Goal: Register for event/course

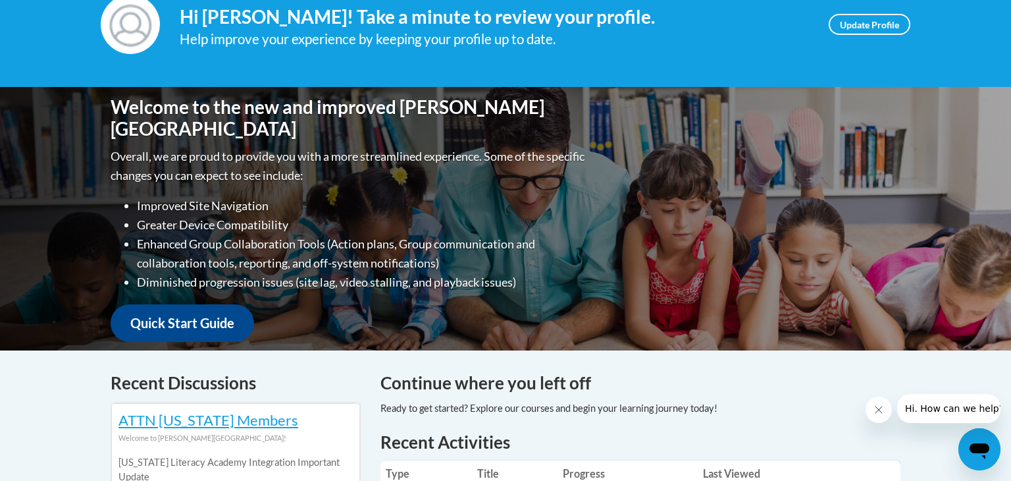
scroll to position [183, 0]
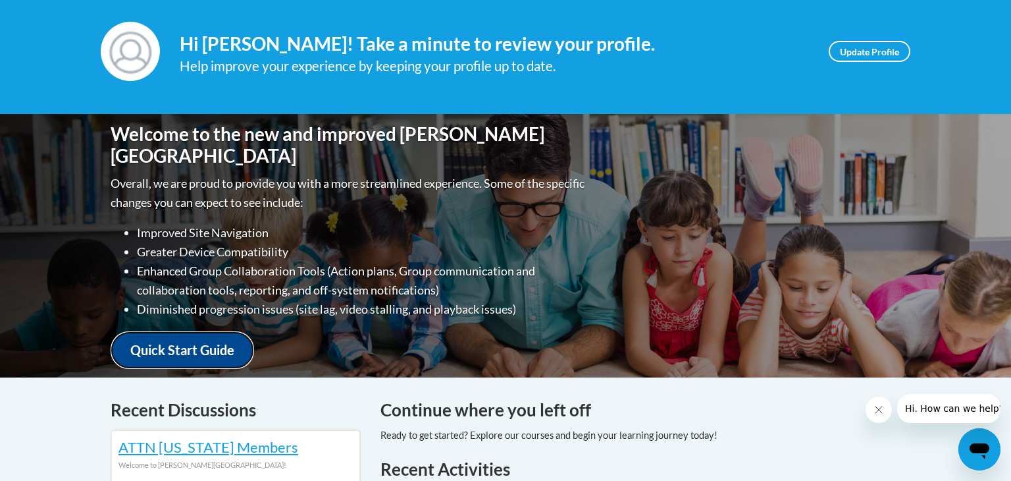
click at [226, 346] on link "Quick Start Guide" at bounding box center [182, 350] width 143 height 38
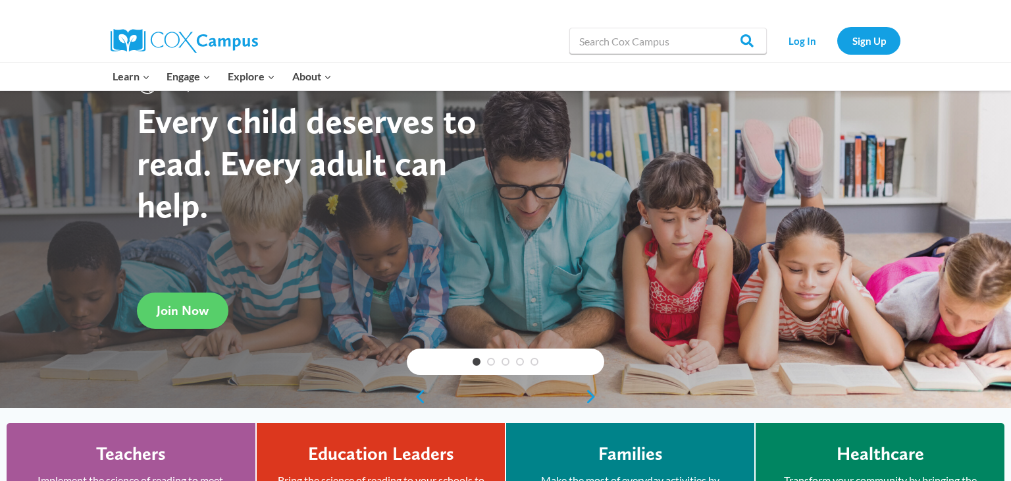
scroll to position [50, 0]
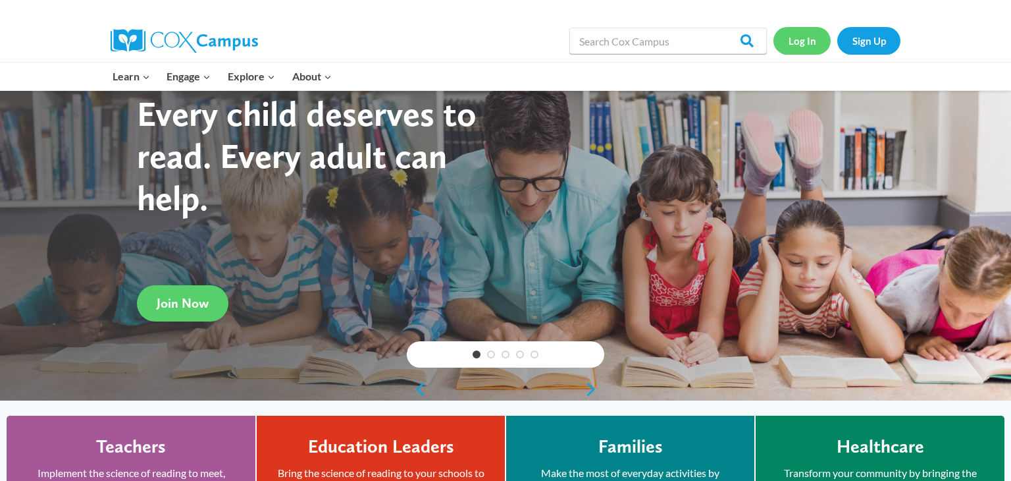
click at [798, 45] on link "Log In" at bounding box center [801, 40] width 57 height 27
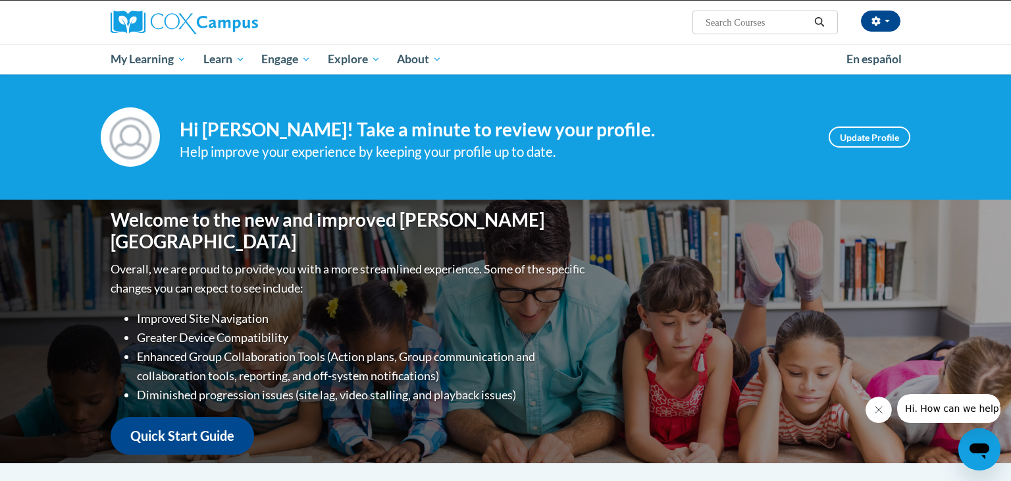
scroll to position [53, 0]
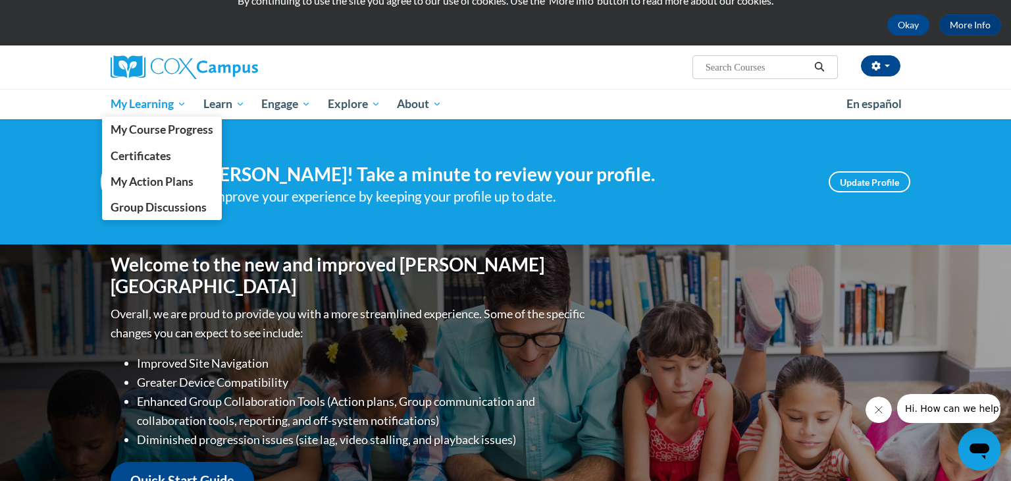
click at [179, 106] on span "My Learning" at bounding box center [149, 104] width 76 height 16
click at [194, 133] on span "My Course Progress" at bounding box center [162, 129] width 103 height 14
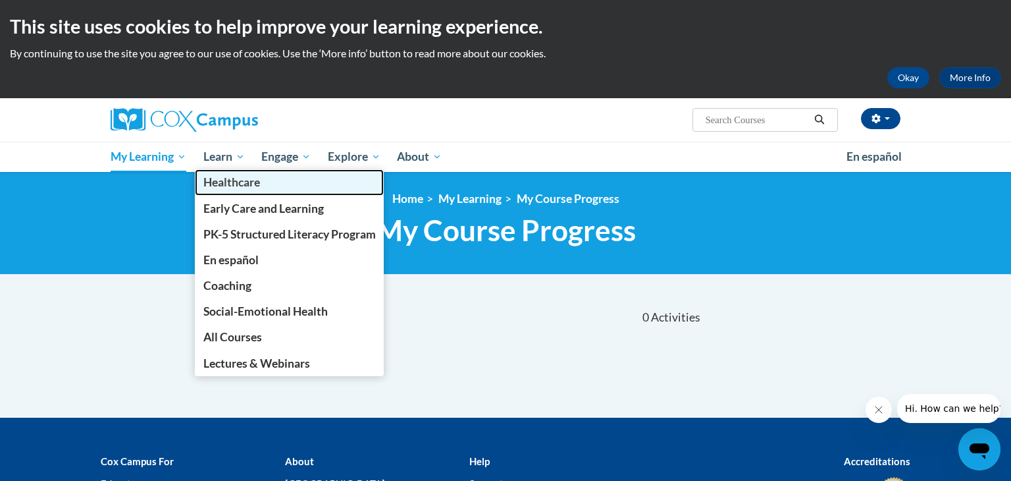
click at [240, 171] on link "Healthcare" at bounding box center [290, 182] width 190 height 26
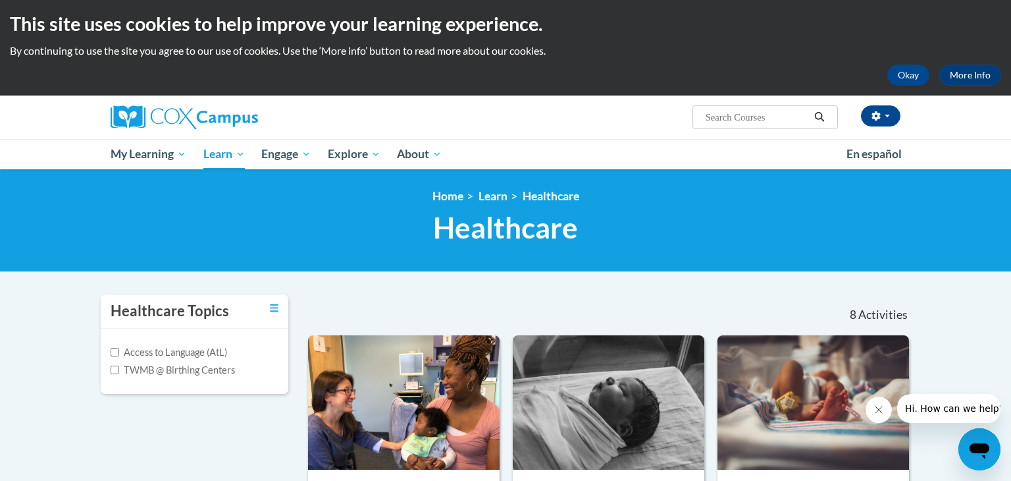
scroll to position [3, 0]
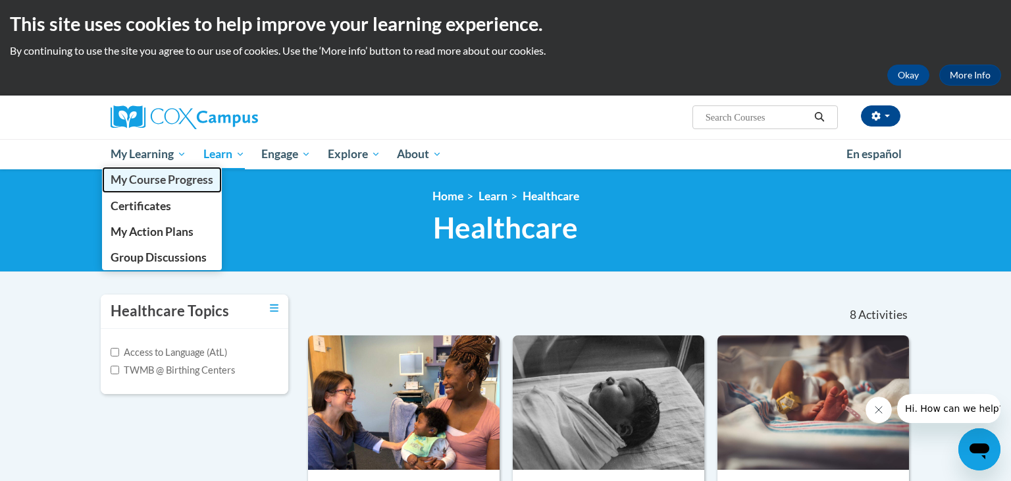
click at [161, 168] on link "My Course Progress" at bounding box center [162, 180] width 120 height 26
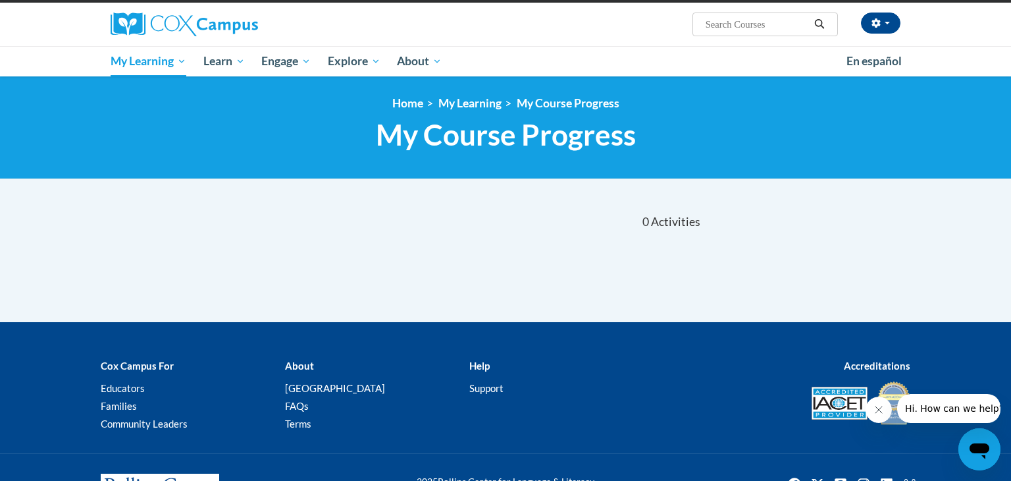
scroll to position [82, 0]
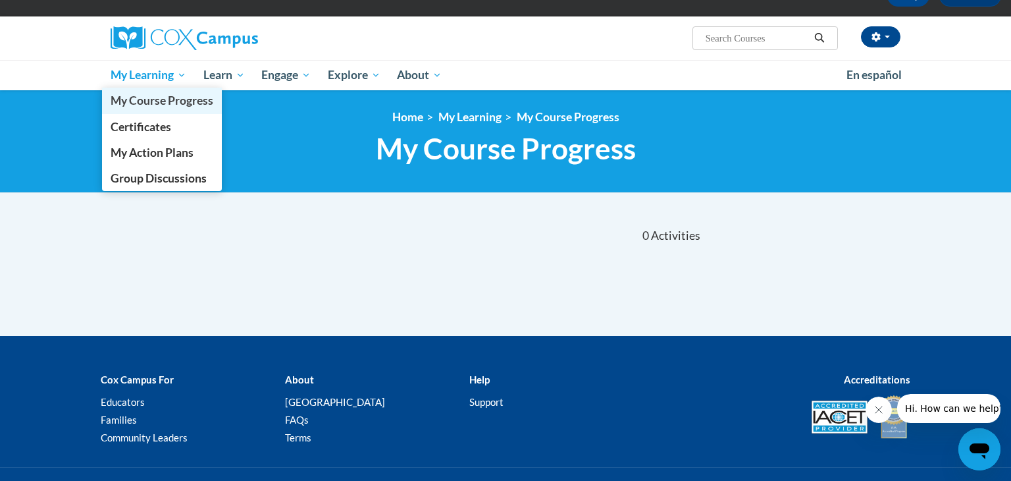
click at [184, 89] on link "My Course Progress" at bounding box center [162, 101] width 120 height 26
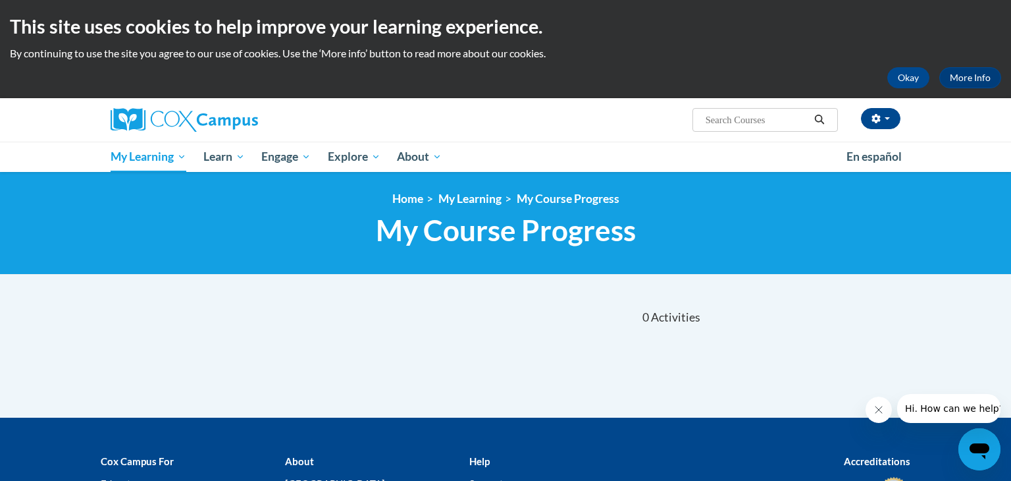
scroll to position [2, 0]
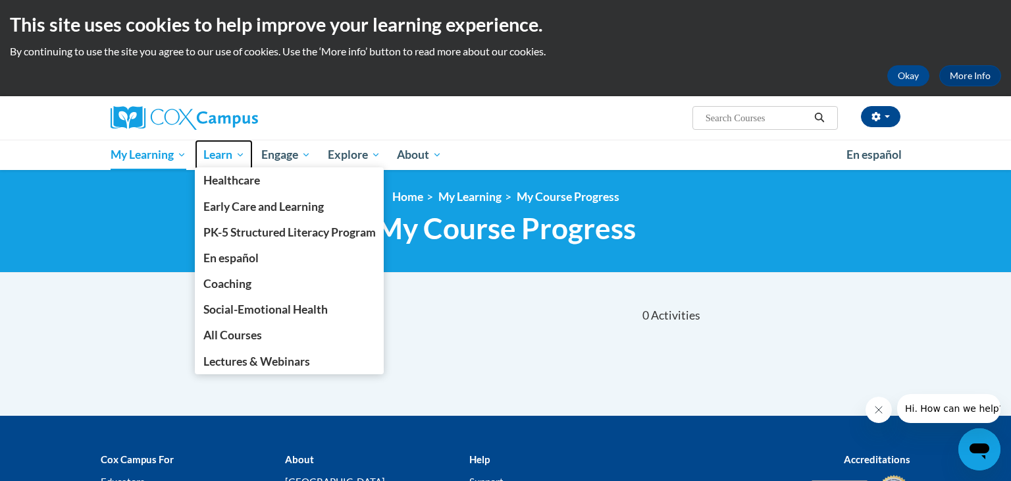
click at [222, 157] on span "Learn" at bounding box center [223, 155] width 41 height 16
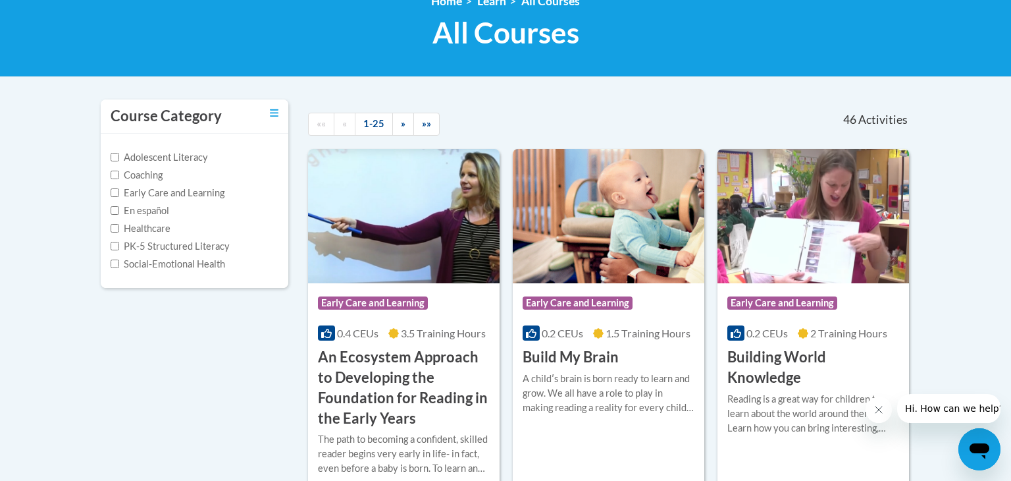
scroll to position [197, 0]
click at [385, 385] on h3 "An Ecosystem Approach to Developing the Foundation for Reading in the Early Yea…" at bounding box center [404, 387] width 172 height 81
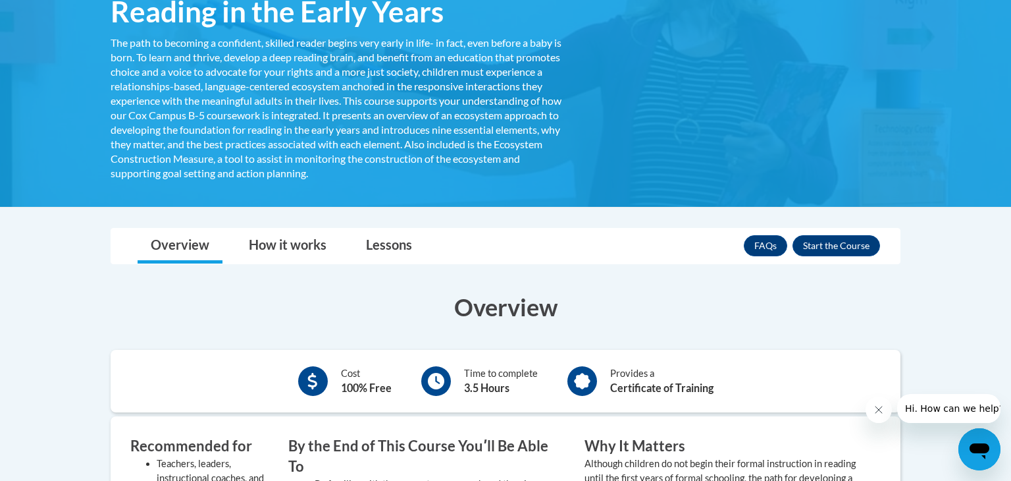
scroll to position [326, 0]
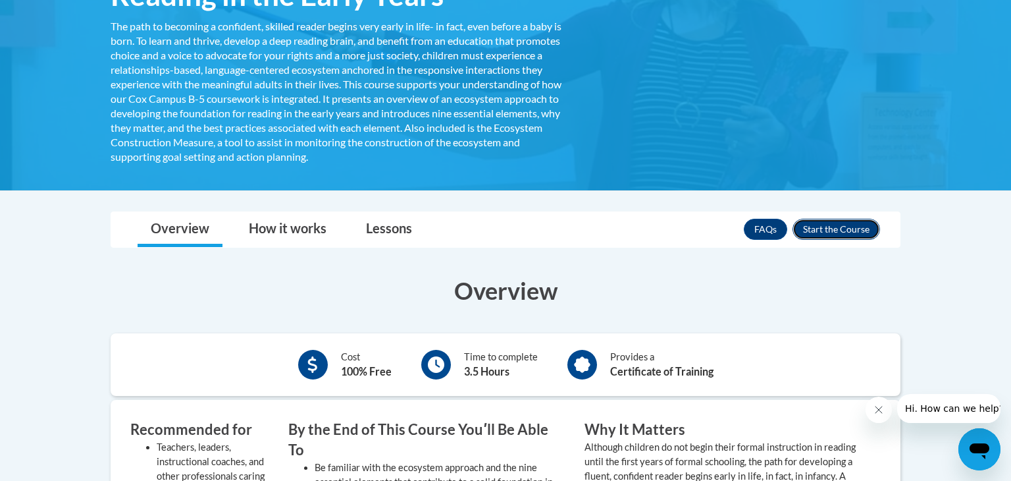
click at [812, 236] on button "Enroll" at bounding box center [837, 229] width 88 height 21
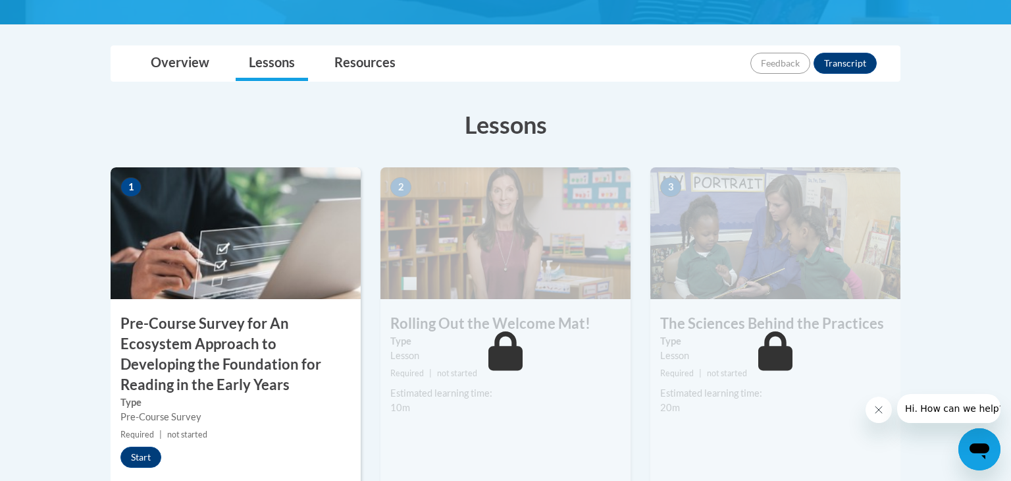
scroll to position [306, 0]
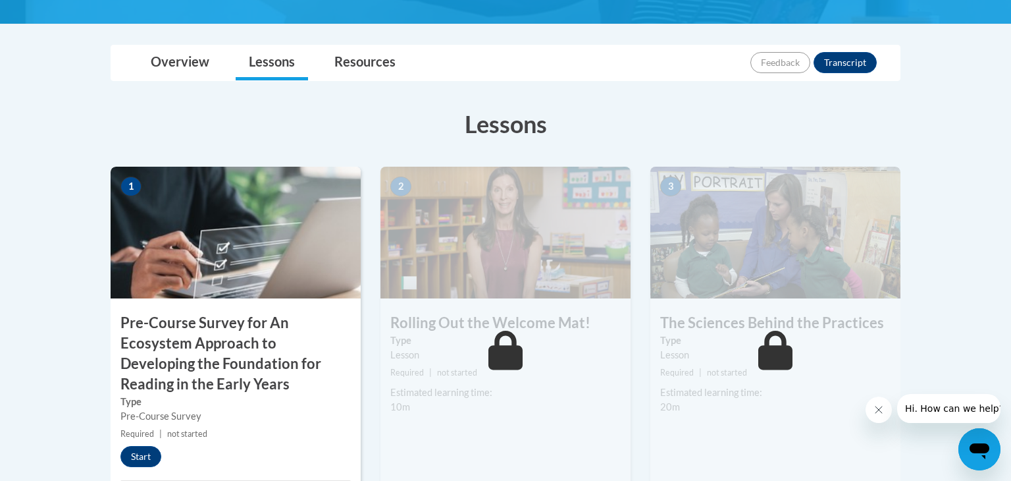
click at [261, 368] on h3 "Pre-Course Survey for An Ecosystem Approach to Developing the Foundation for Re…" at bounding box center [236, 353] width 250 height 81
click at [147, 456] on button "Start" at bounding box center [140, 456] width 41 height 21
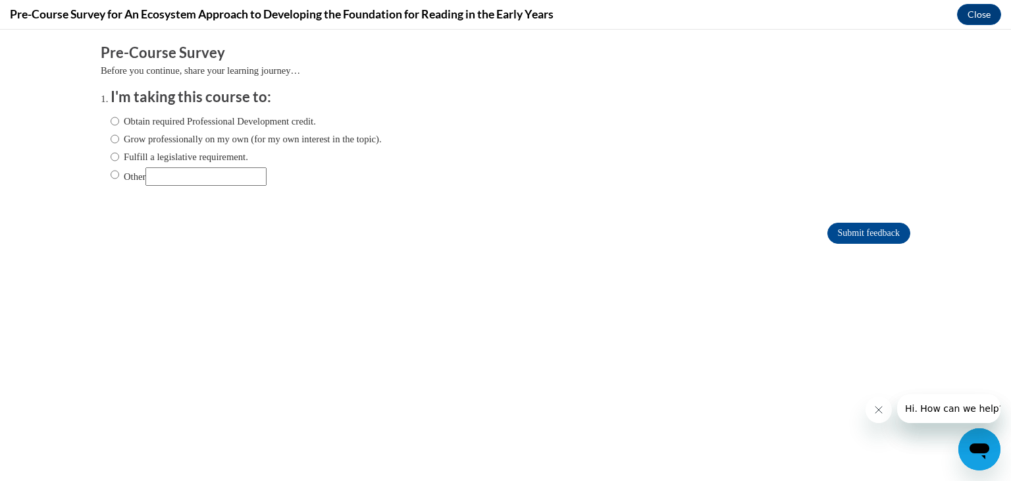
scroll to position [0, 0]
click at [115, 124] on input "Obtain required Professional Development credit." at bounding box center [115, 121] width 9 height 14
radio input "true"
click at [904, 238] on input "Submit feedback" at bounding box center [868, 232] width 83 height 21
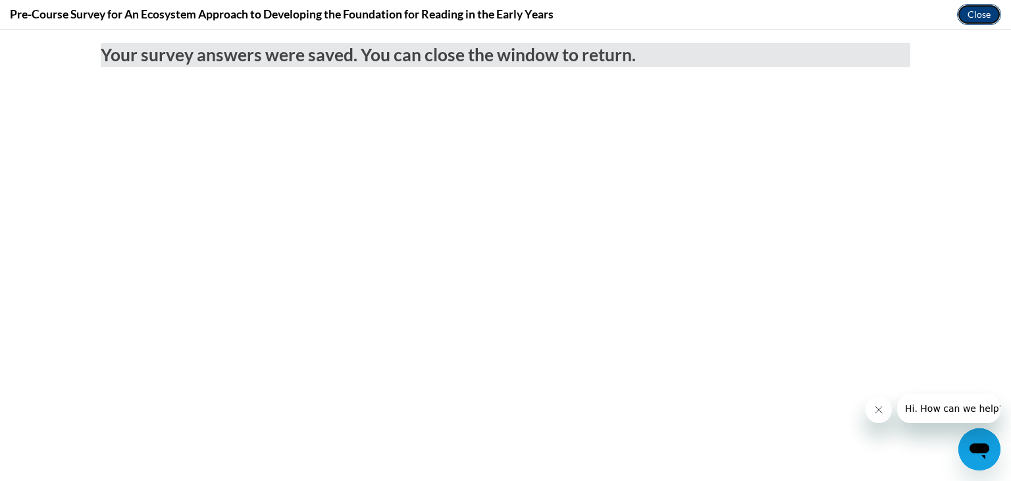
click at [992, 20] on button "Close" at bounding box center [979, 14] width 44 height 21
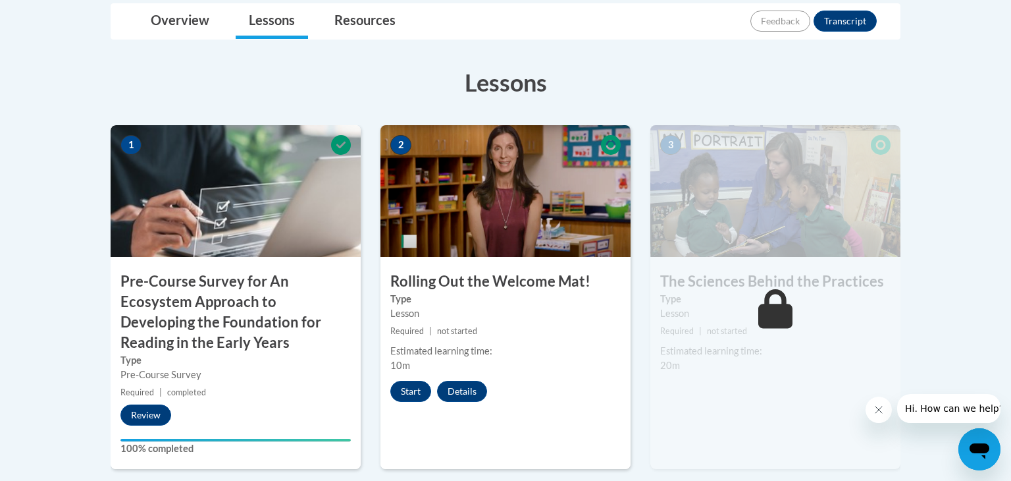
scroll to position [359, 0]
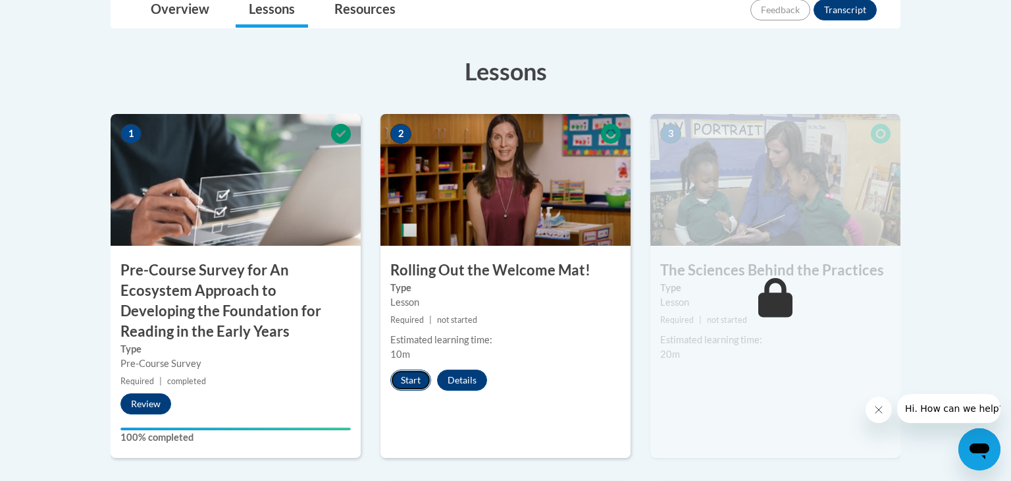
click at [423, 378] on button "Start" at bounding box center [410, 379] width 41 height 21
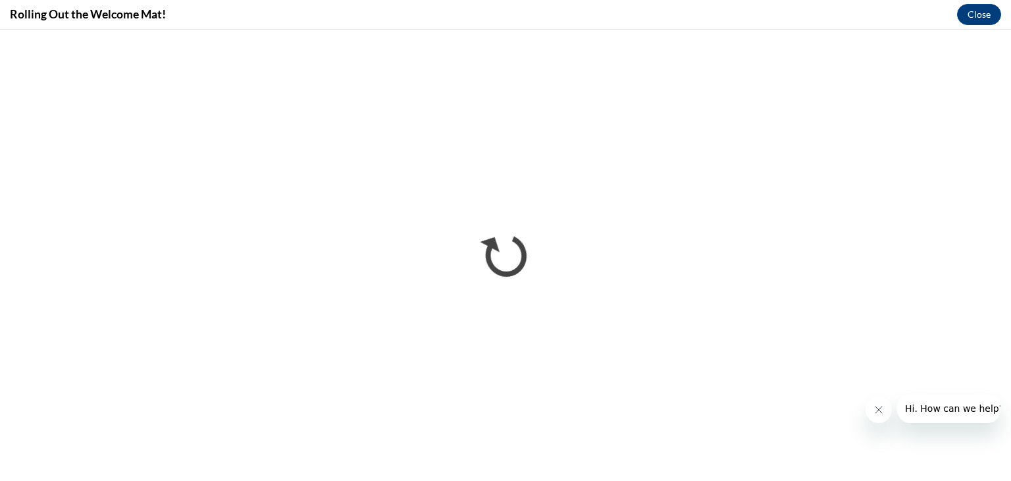
scroll to position [0, 0]
